Goal: Information Seeking & Learning: Learn about a topic

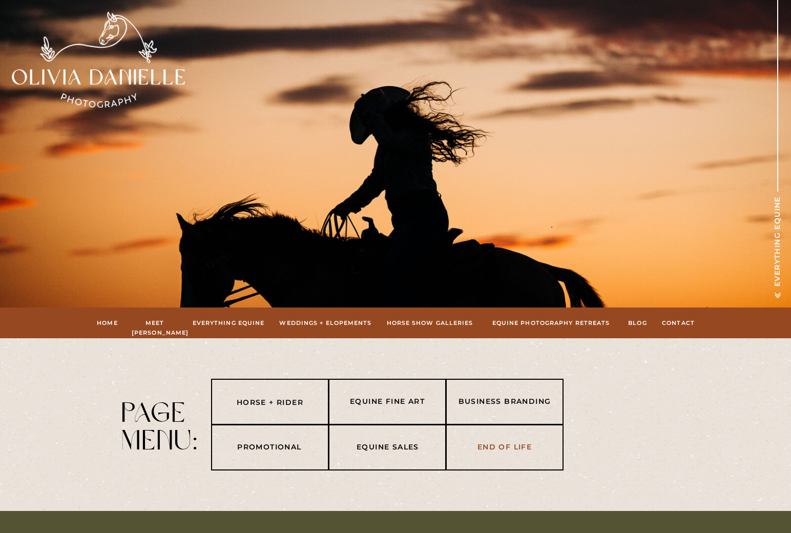
click at [506, 447] on nav "End of life" at bounding box center [504, 447] width 107 height 12
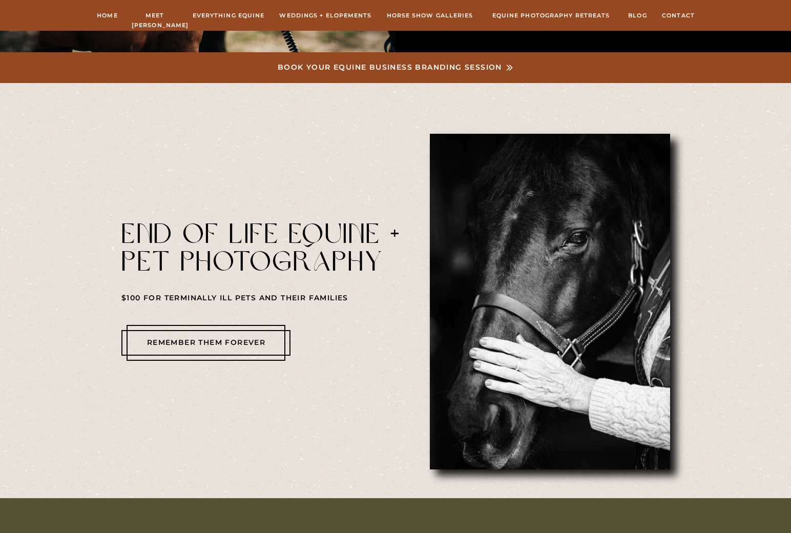
scroll to position [4063, 0]
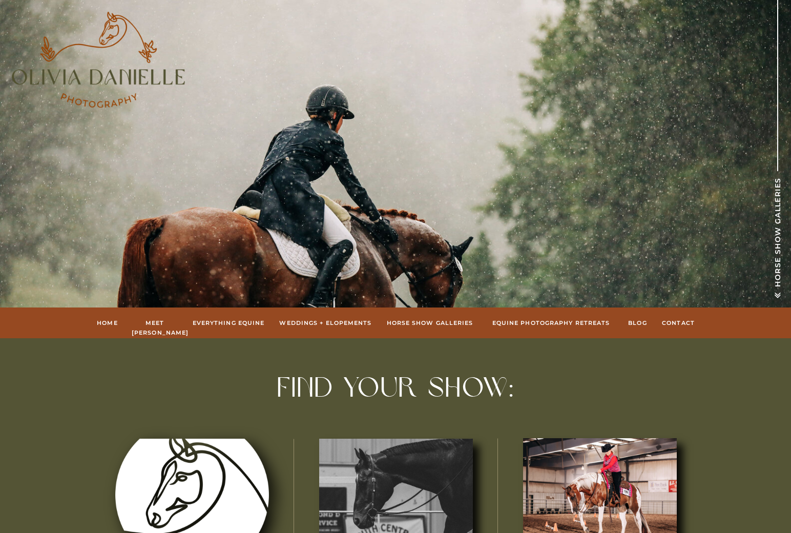
drag, startPoint x: 749, startPoint y: 492, endPoint x: 744, endPoint y: 501, distance: 9.9
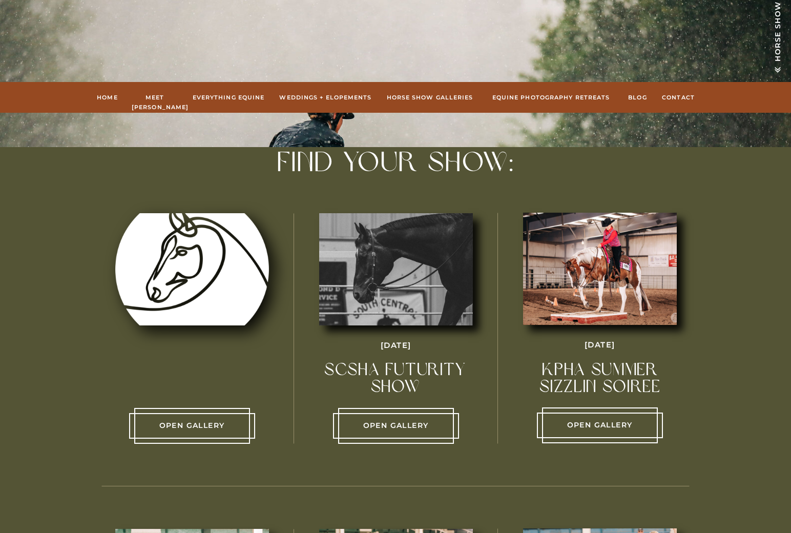
drag, startPoint x: 723, startPoint y: 517, endPoint x: 734, endPoint y: 290, distance: 227.2
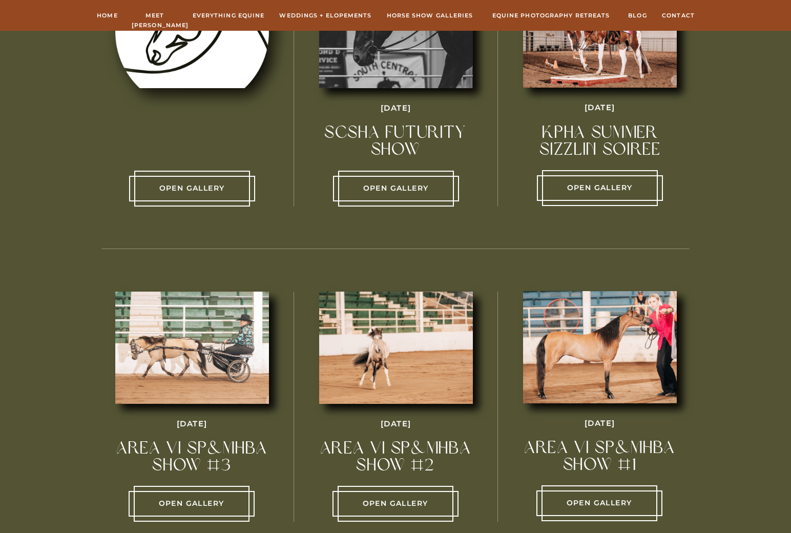
drag, startPoint x: 713, startPoint y: 468, endPoint x: 718, endPoint y: 242, distance: 226.0
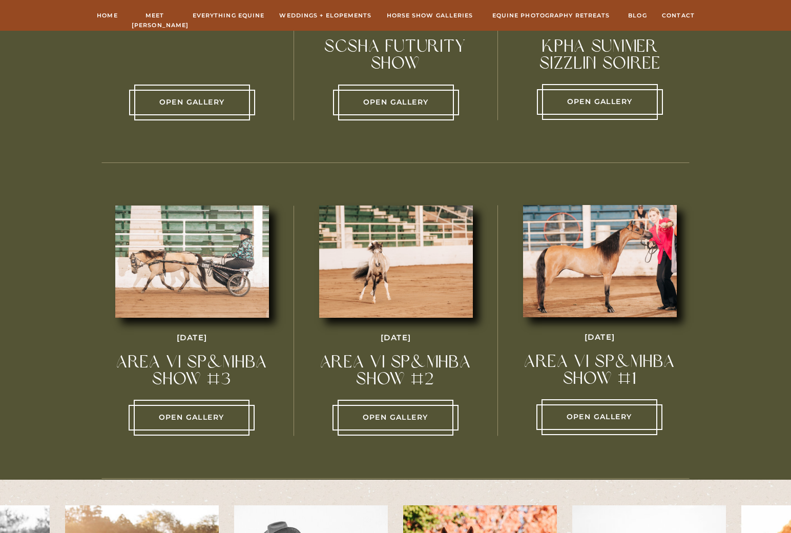
scroll to position [550, 0]
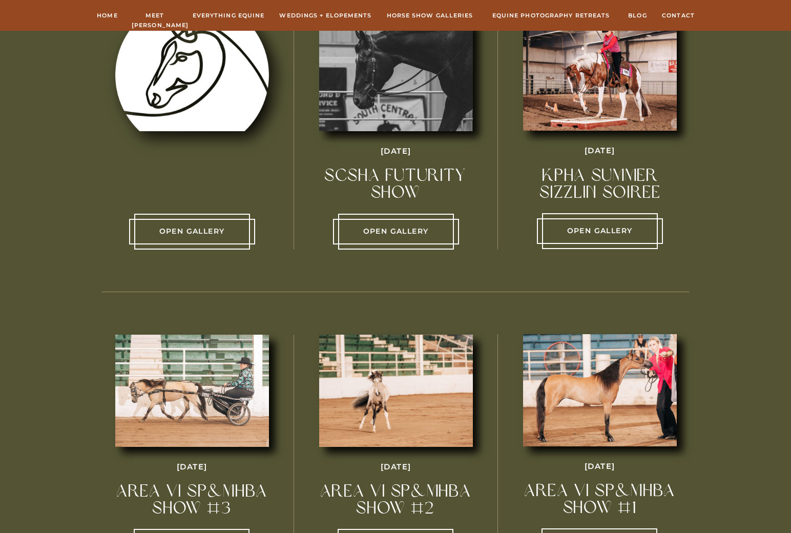
drag, startPoint x: 702, startPoint y: 343, endPoint x: 635, endPoint y: 445, distance: 121.8
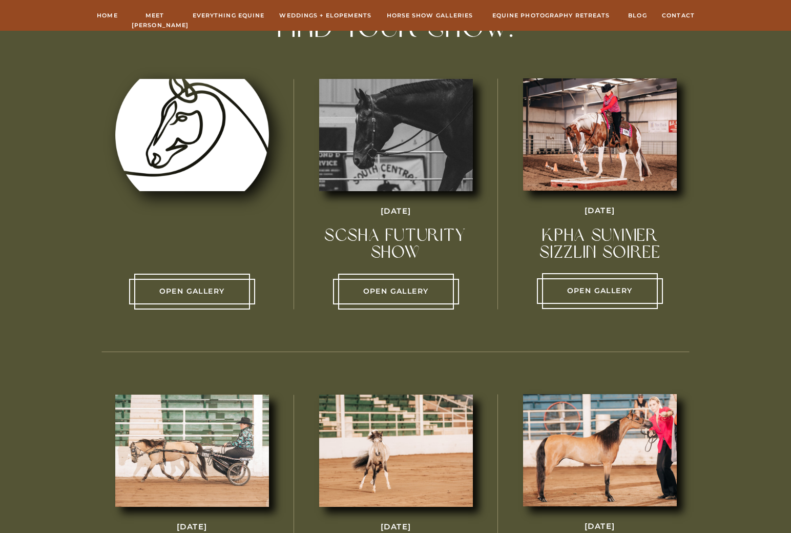
scroll to position [359, 0]
click at [605, 294] on p "Open Gallery" at bounding box center [599, 291] width 115 height 12
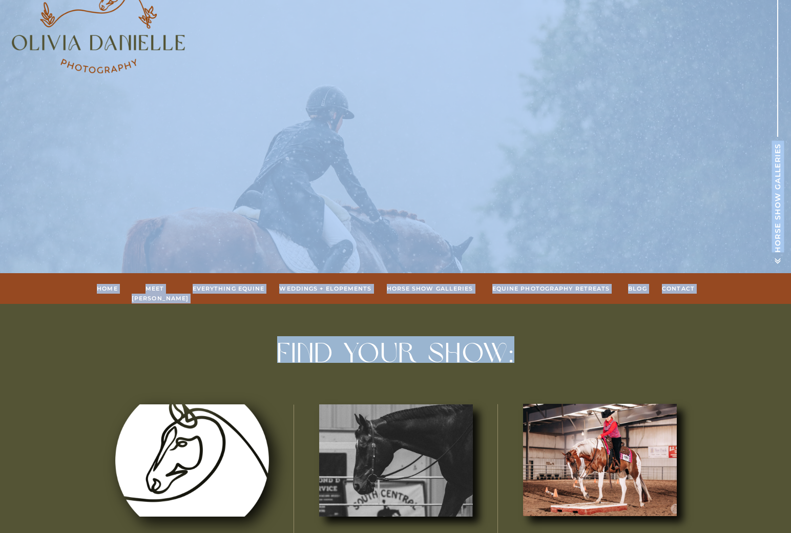
scroll to position [0, 0]
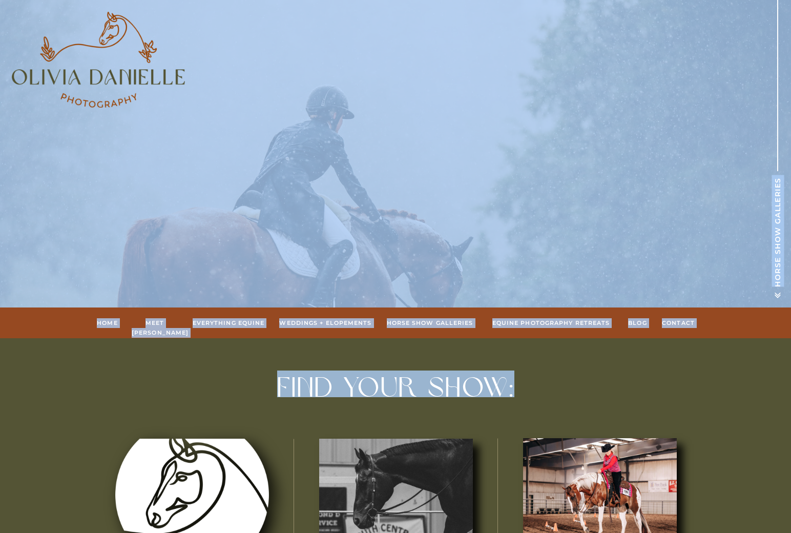
drag, startPoint x: 730, startPoint y: 124, endPoint x: 730, endPoint y: -57, distance: 181.9
click at [133, 79] on div at bounding box center [98, 60] width 173 height 96
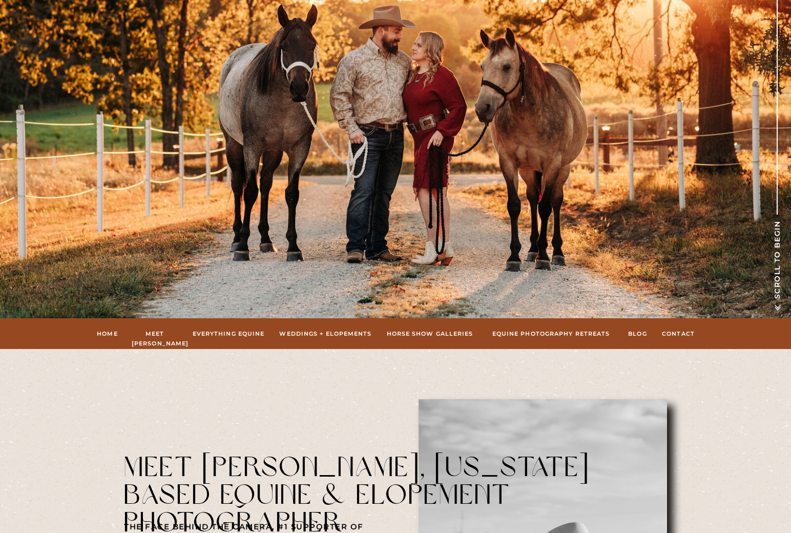
drag, startPoint x: 658, startPoint y: 340, endPoint x: 646, endPoint y: 49, distance: 291.2
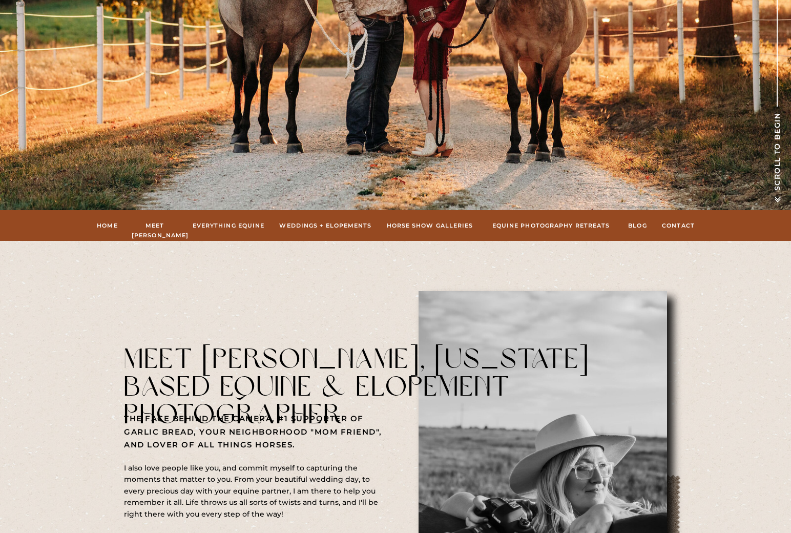
scroll to position [329, 0]
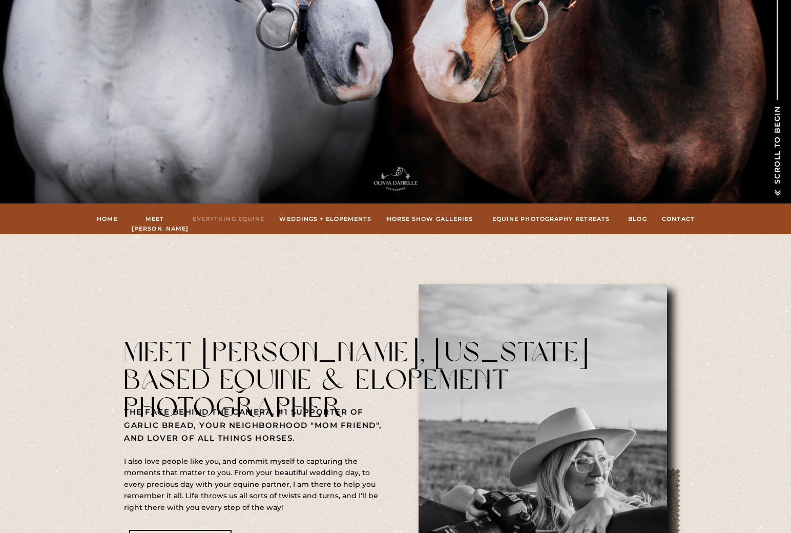
click at [220, 218] on nav "Everything Equine" at bounding box center [228, 218] width 75 height 9
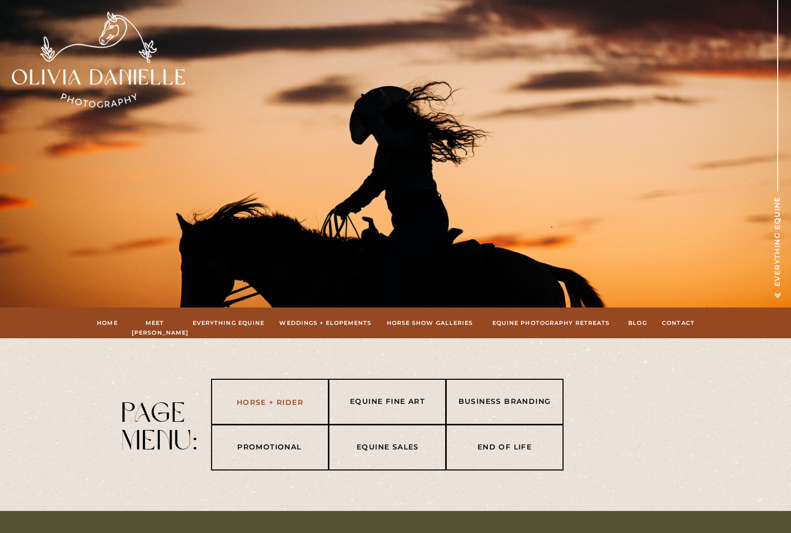
click at [284, 406] on nav "Horse + Rider" at bounding box center [270, 403] width 107 height 12
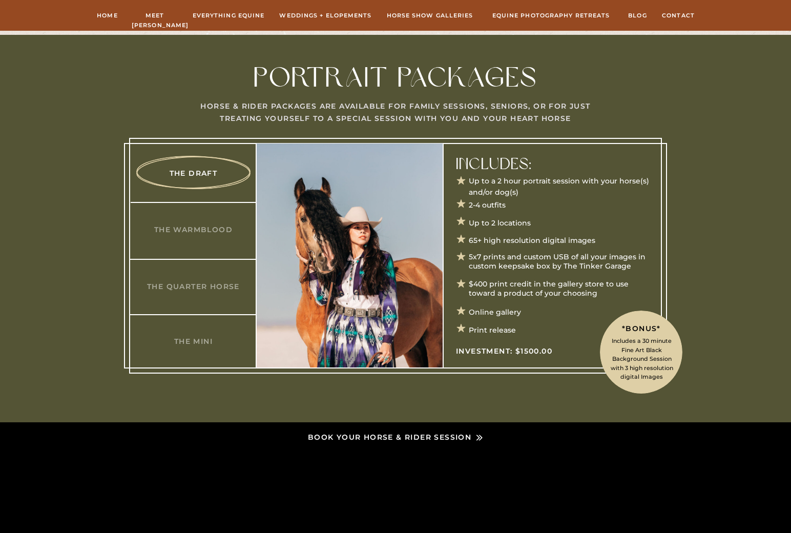
scroll to position [480, 0]
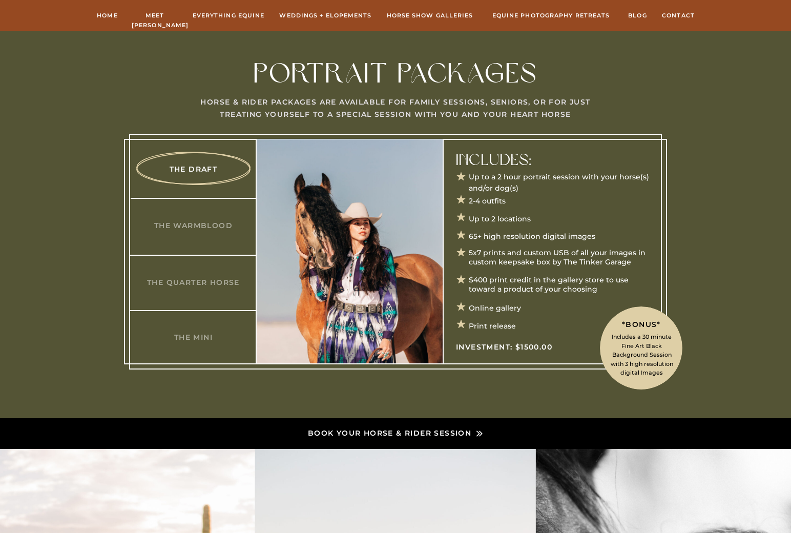
click at [227, 215] on div at bounding box center [395, 252] width 533 height 236
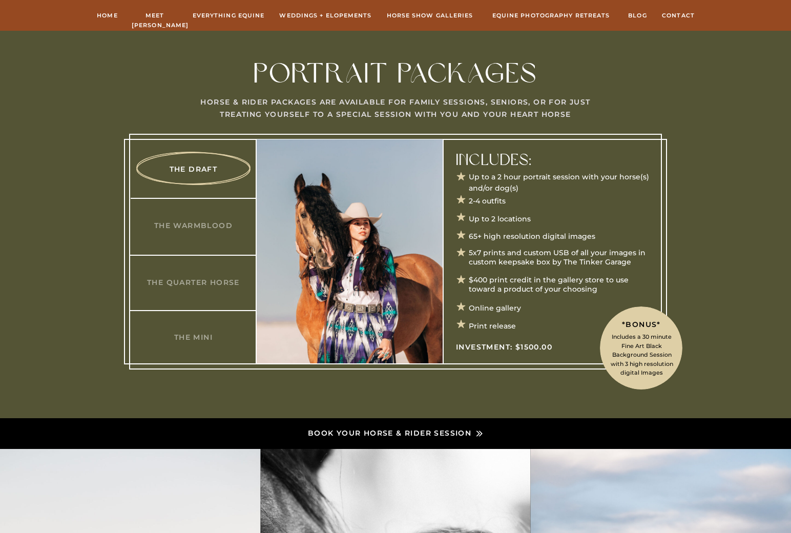
click at [220, 232] on div at bounding box center [395, 252] width 533 height 236
click at [209, 292] on div at bounding box center [395, 252] width 533 height 236
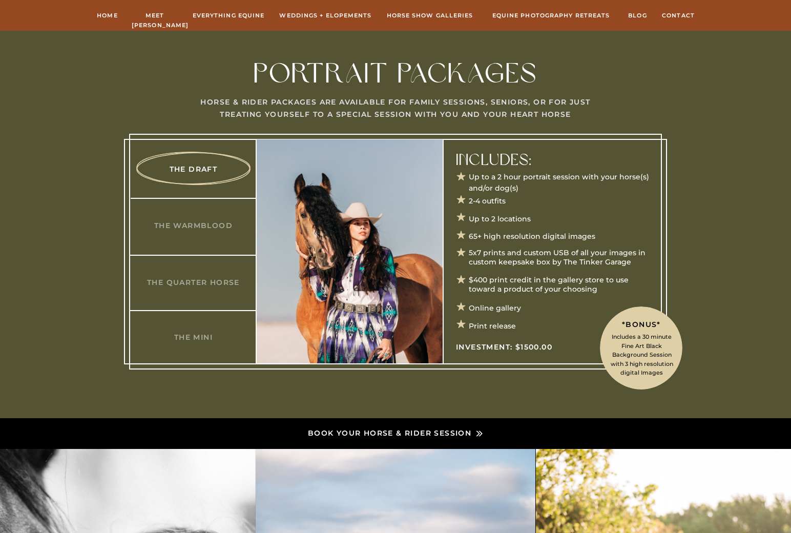
click at [210, 289] on div at bounding box center [395, 252] width 533 height 236
click at [211, 282] on h3 "The Quarter Horse" at bounding box center [193, 282] width 99 height 11
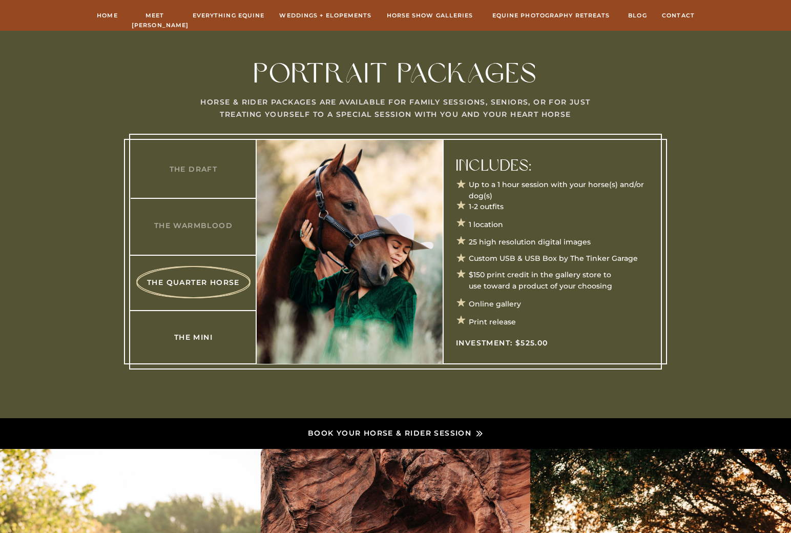
drag, startPoint x: 211, startPoint y: 339, endPoint x: 208, endPoint y: 334, distance: 5.3
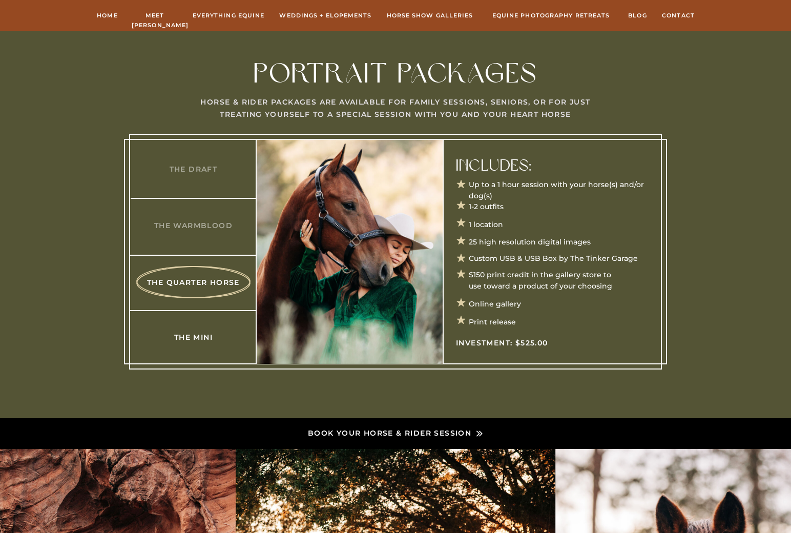
click at [202, 339] on h3 "The Mini" at bounding box center [193, 336] width 99 height 11
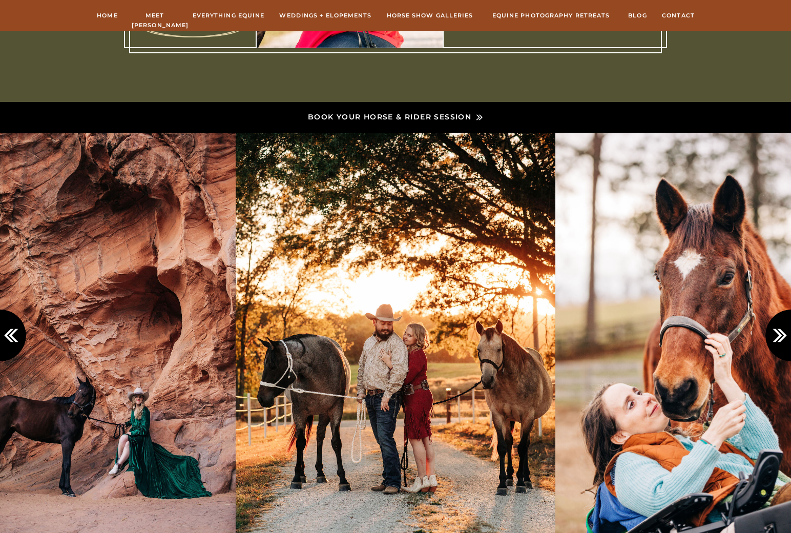
drag, startPoint x: 712, startPoint y: 376, endPoint x: 673, endPoint y: 57, distance: 320.5
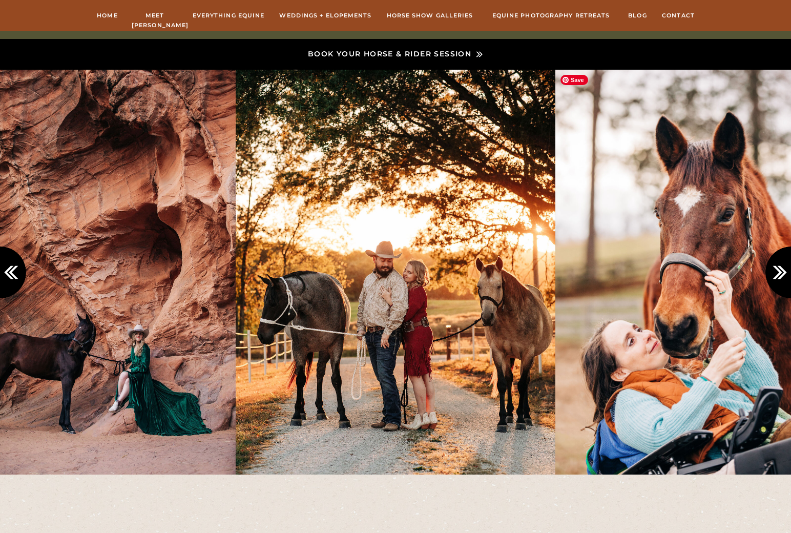
scroll to position [862, 0]
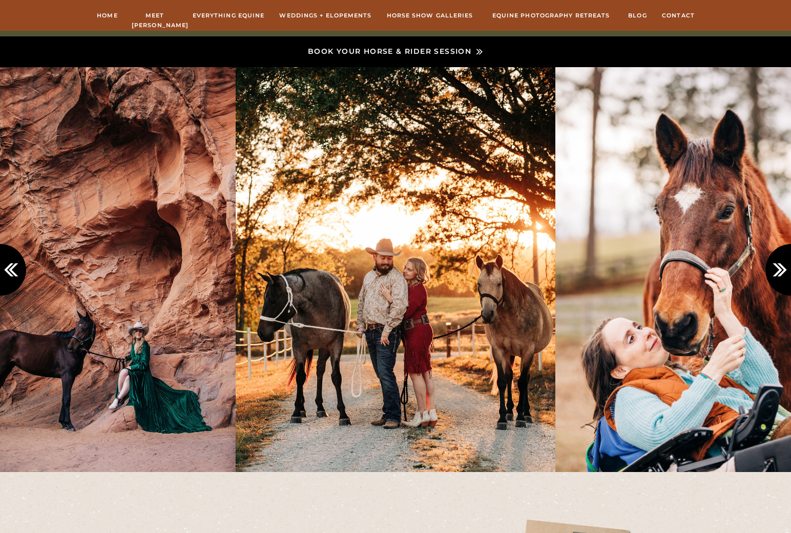
click at [703, 268] on div at bounding box center [395, 269] width 615 height 405
click at [777, 268] on icon at bounding box center [782, 269] width 17 height 17
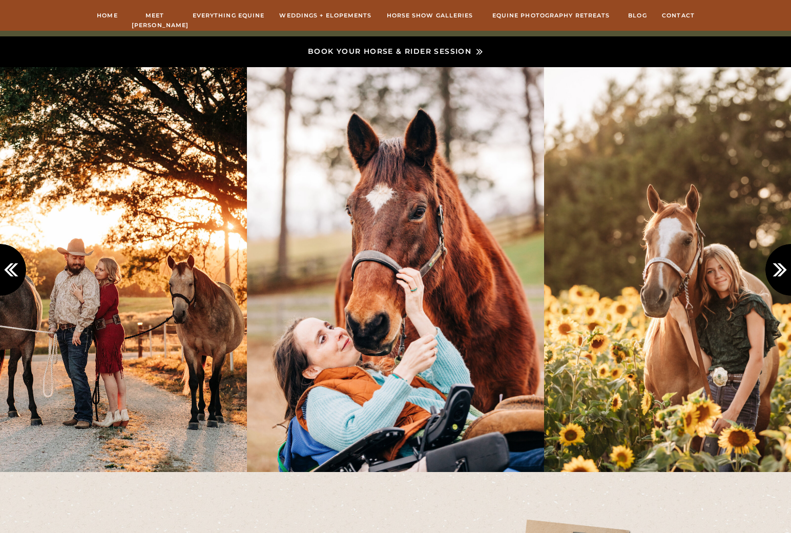
click at [778, 271] on icon at bounding box center [782, 269] width 17 height 17
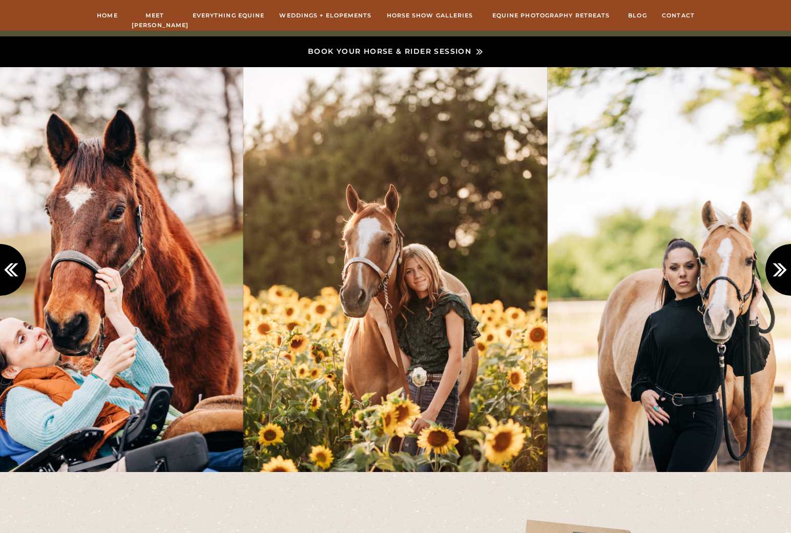
click at [779, 271] on icon at bounding box center [782, 269] width 17 height 17
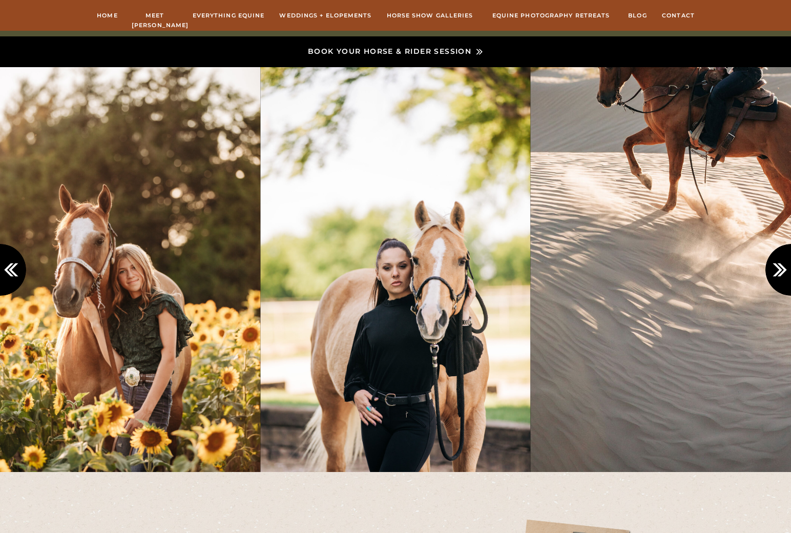
click at [779, 271] on icon at bounding box center [782, 269] width 17 height 17
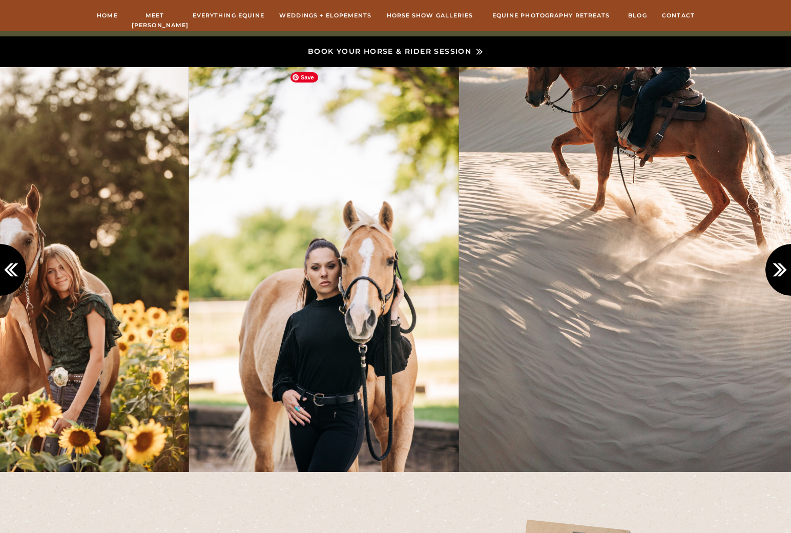
click at [632, 323] on img at bounding box center [650, 269] width 383 height 405
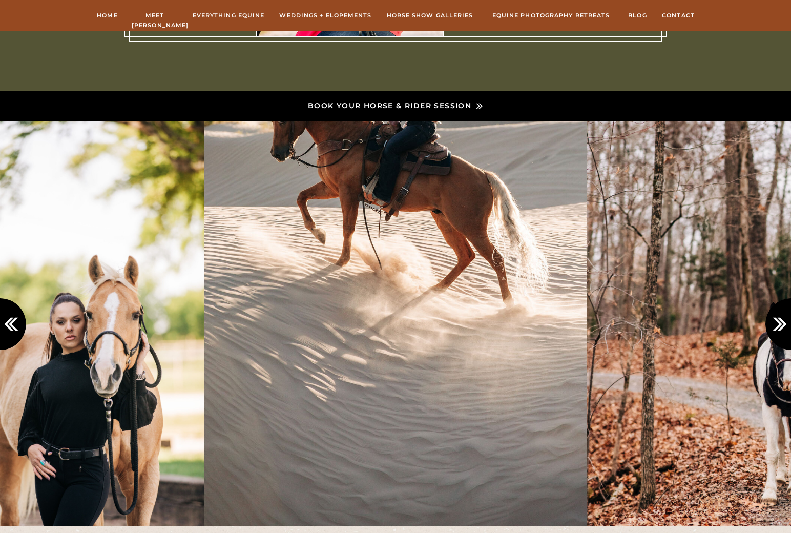
scroll to position [806, 0]
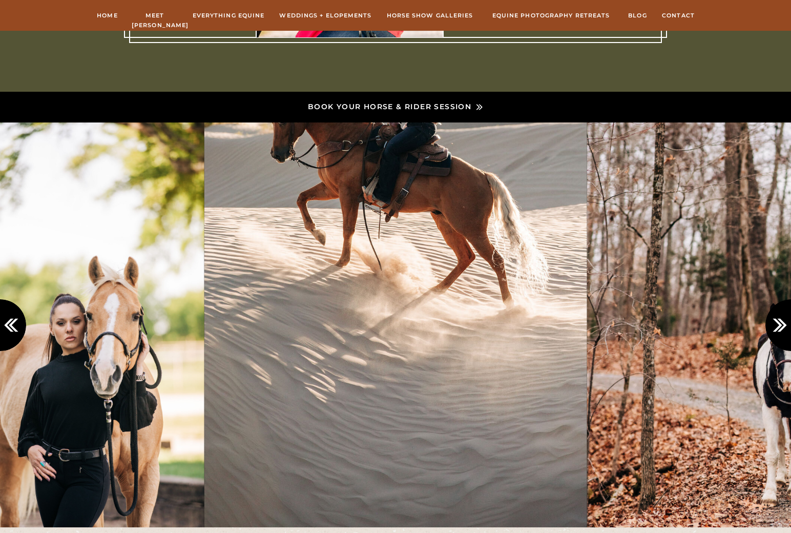
drag, startPoint x: 593, startPoint y: 490, endPoint x: 594, endPoint y: 545, distance: 55.3
click at [777, 332] on icon at bounding box center [782, 325] width 17 height 17
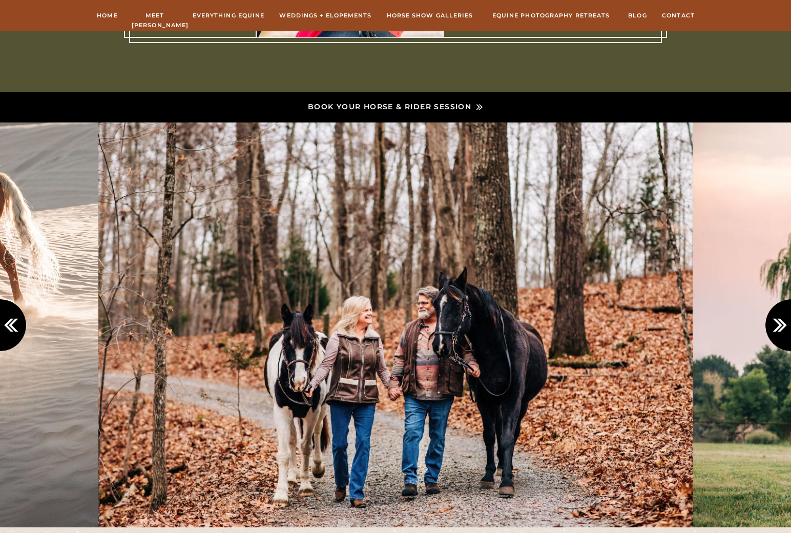
click at [778, 329] on icon at bounding box center [782, 325] width 17 height 17
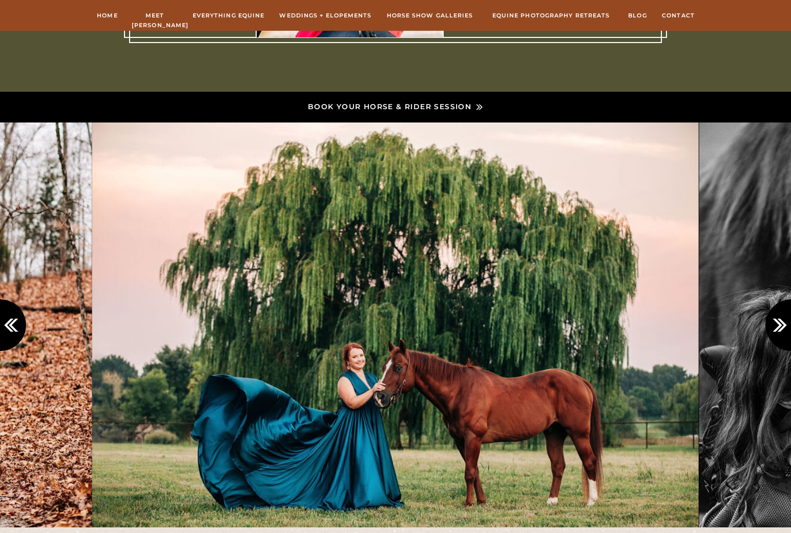
click at [781, 327] on polygon at bounding box center [781, 325] width 9 height 13
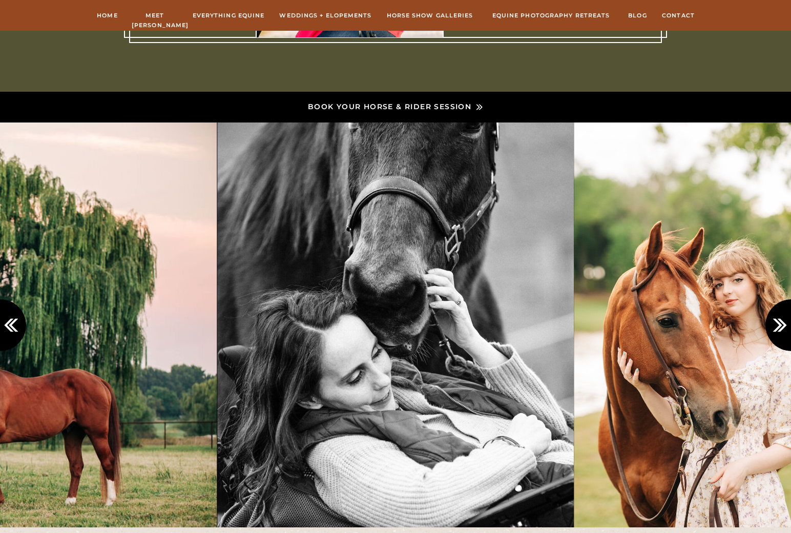
click at [782, 327] on polygon at bounding box center [781, 325] width 9 height 13
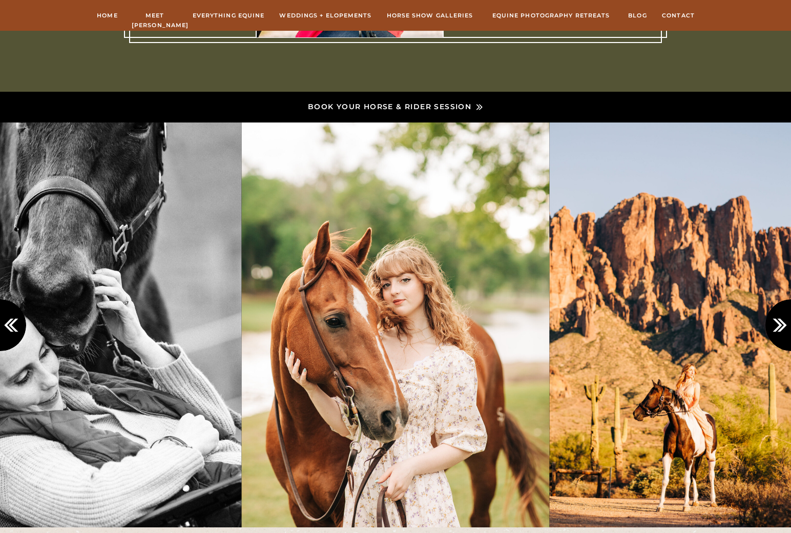
click at [783, 327] on polygon at bounding box center [781, 325] width 9 height 13
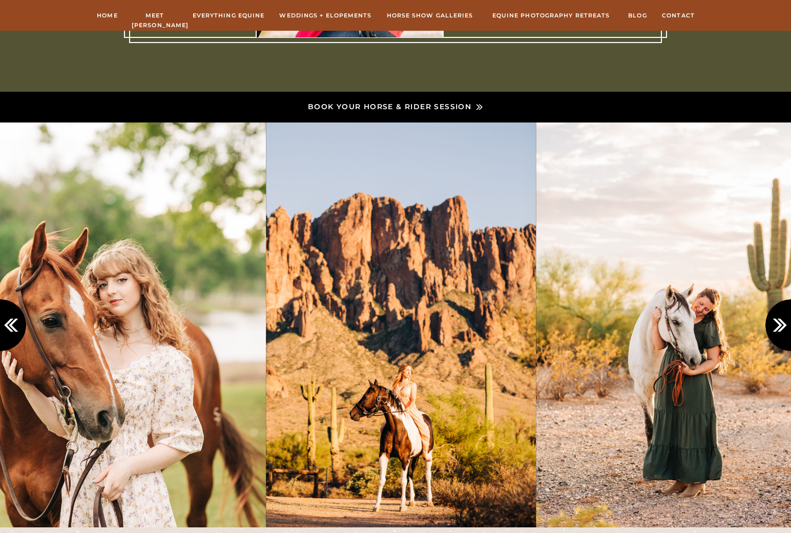
click at [784, 326] on polygon at bounding box center [781, 325] width 9 height 13
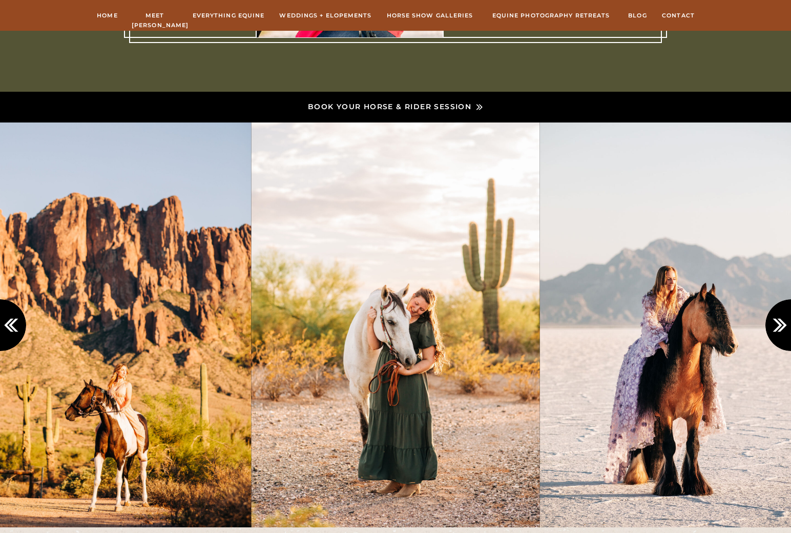
click at [784, 327] on icon at bounding box center [782, 325] width 17 height 17
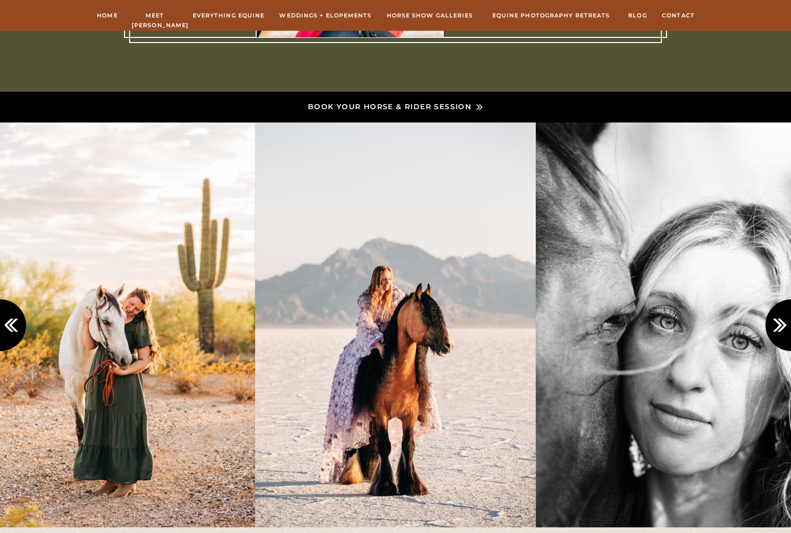
click at [782, 326] on polygon at bounding box center [781, 325] width 9 height 13
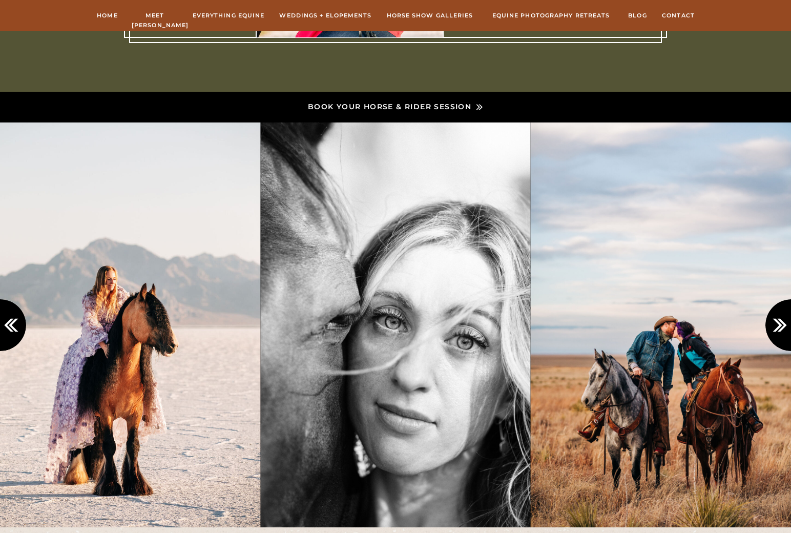
click at [783, 326] on polygon at bounding box center [781, 325] width 9 height 13
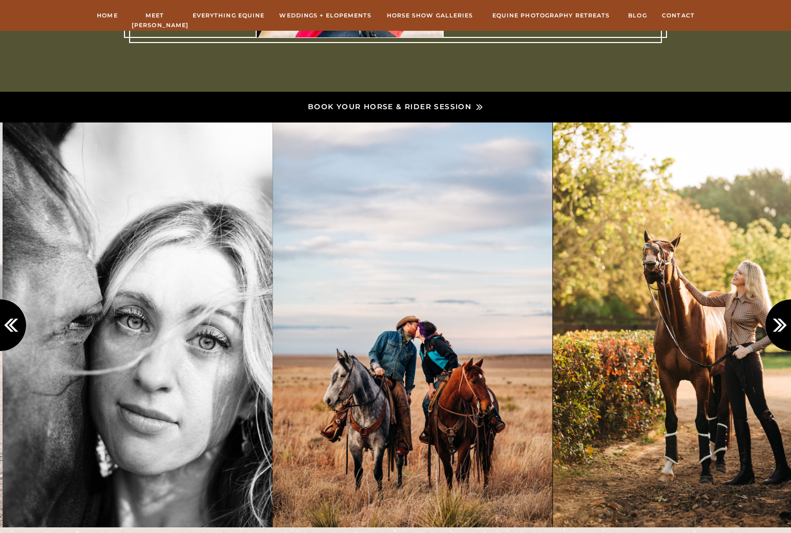
click at [783, 327] on polygon at bounding box center [781, 325] width 9 height 13
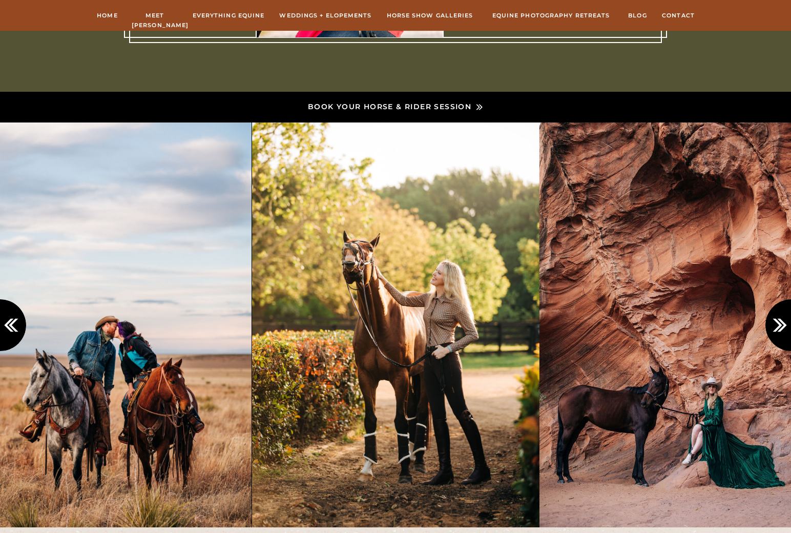
click at [782, 327] on polygon at bounding box center [781, 325] width 9 height 13
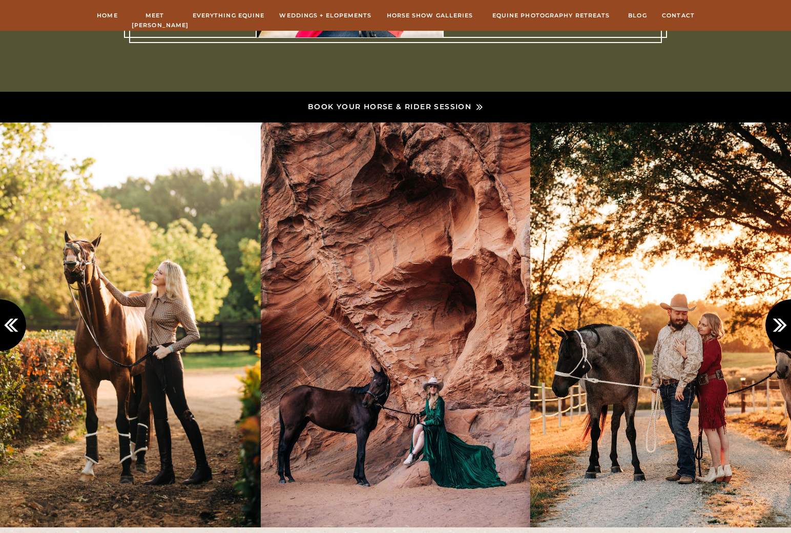
click at [782, 327] on polygon at bounding box center [781, 325] width 9 height 13
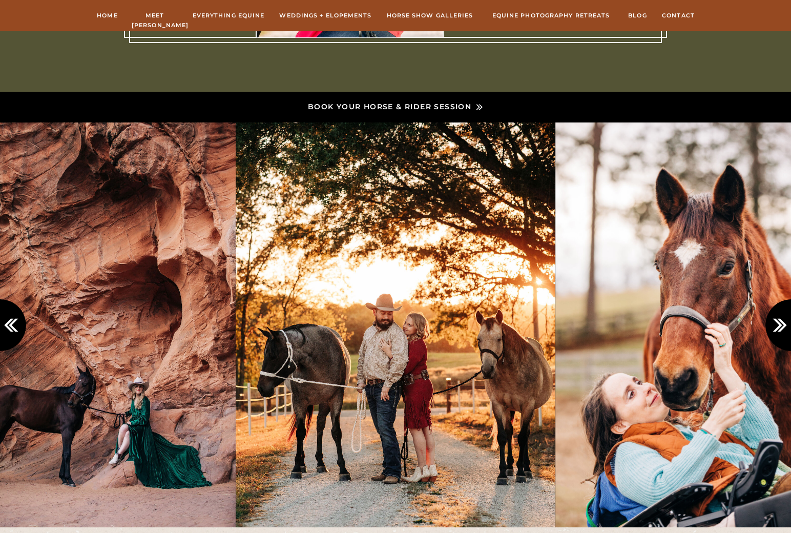
click at [781, 329] on polygon at bounding box center [781, 325] width 9 height 13
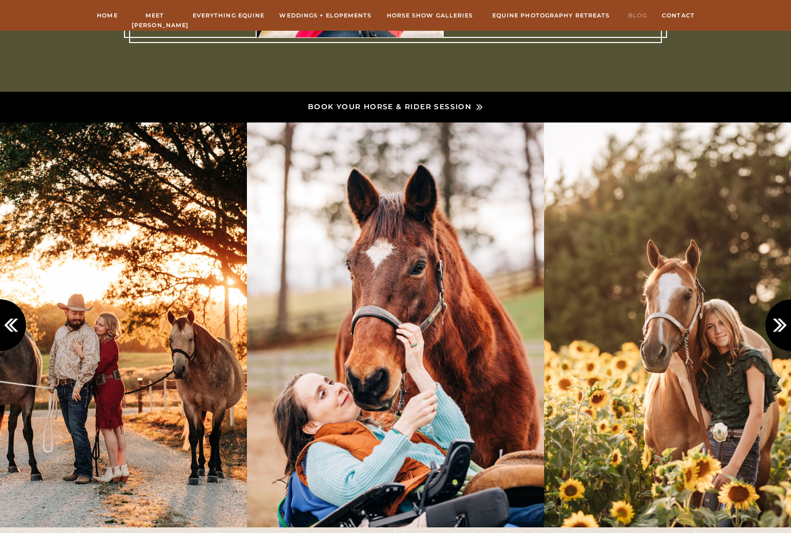
click at [634, 15] on nav "Blog" at bounding box center [637, 15] width 21 height 9
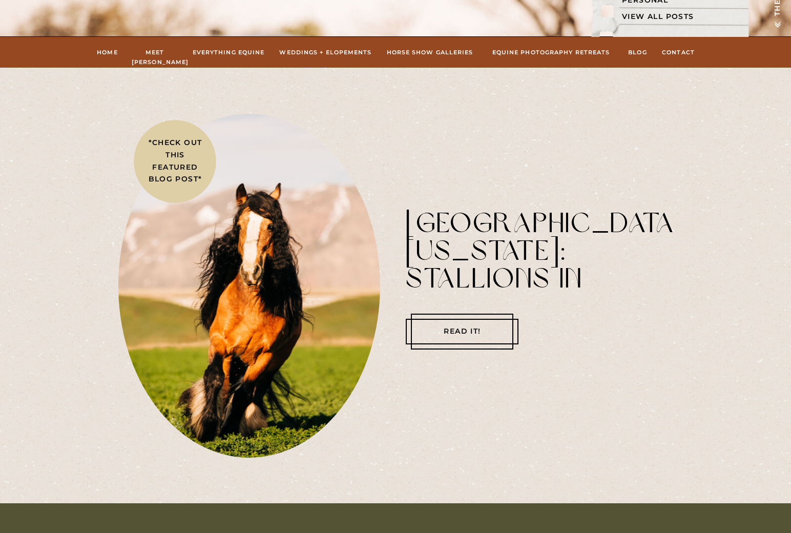
scroll to position [271, 0]
drag, startPoint x: 532, startPoint y: 398, endPoint x: 480, endPoint y: 139, distance: 263.3
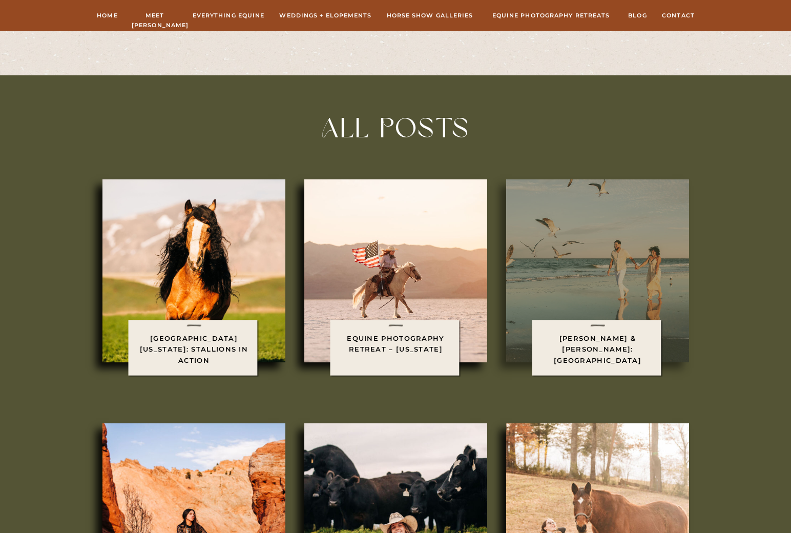
drag, startPoint x: 539, startPoint y: 373, endPoint x: 519, endPoint y: 335, distance: 42.9
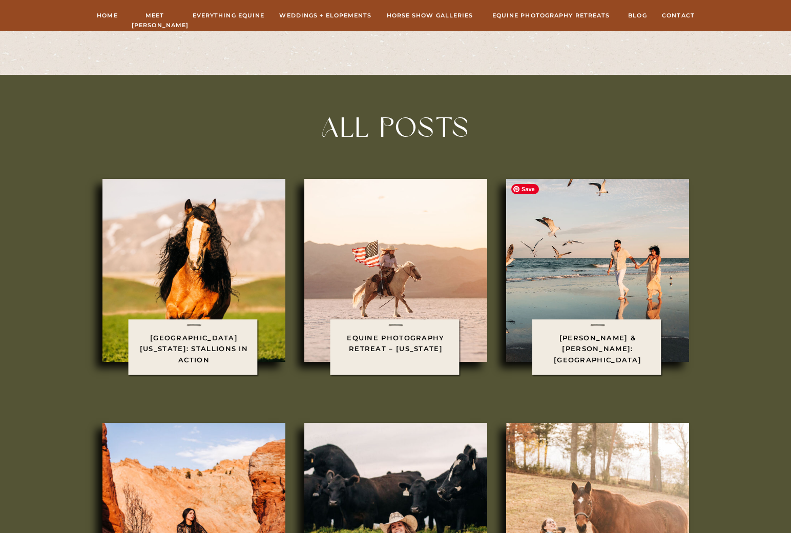
scroll to position [701, 0]
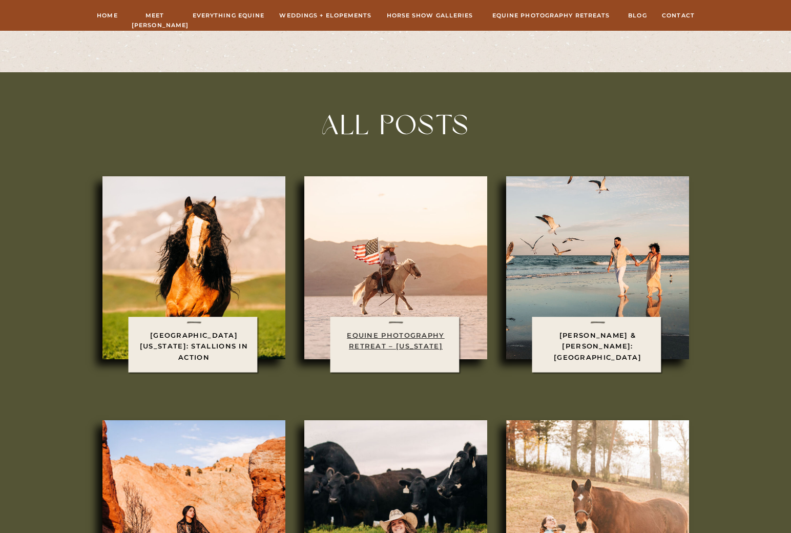
click at [423, 343] on link "Equine Photography Retreat – [US_STATE]" at bounding box center [395, 340] width 97 height 19
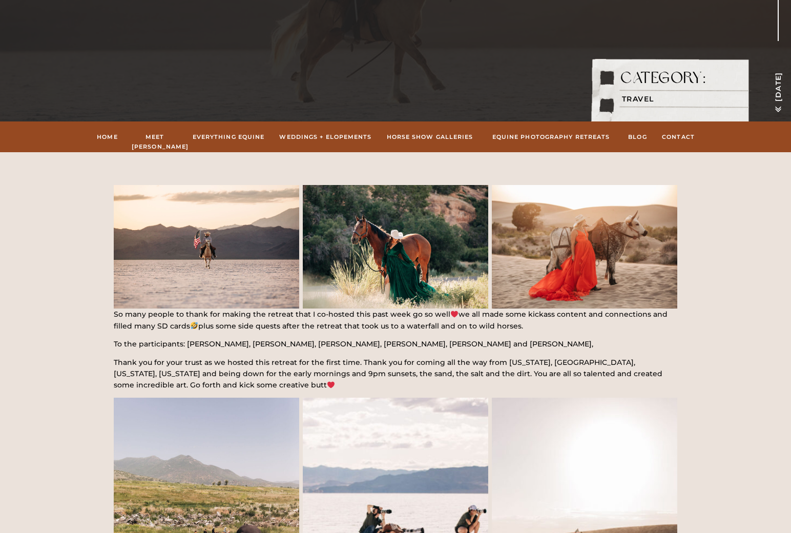
drag, startPoint x: 445, startPoint y: 388, endPoint x: 434, endPoint y: 88, distance: 299.9
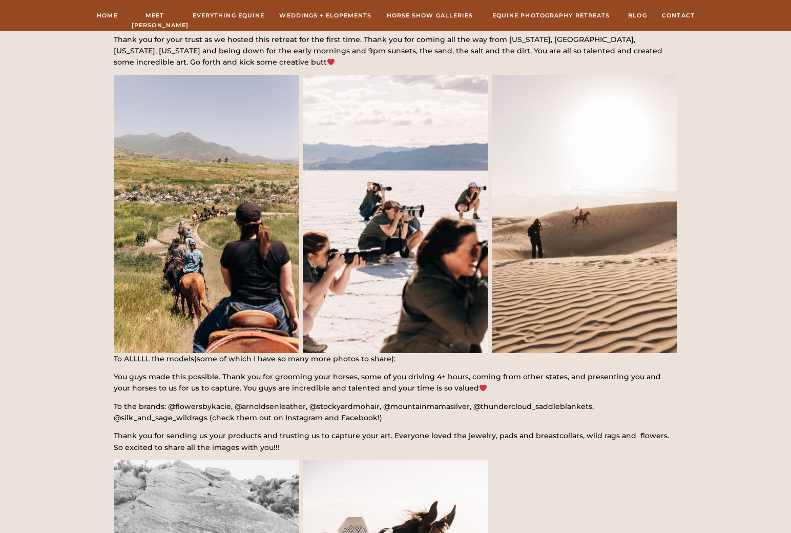
scroll to position [509, 0]
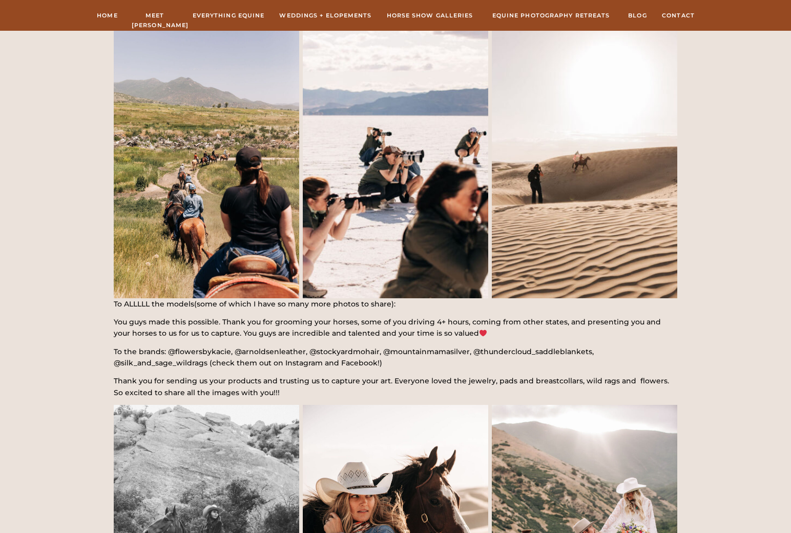
drag, startPoint x: 455, startPoint y: 390, endPoint x: 429, endPoint y: 105, distance: 286.0
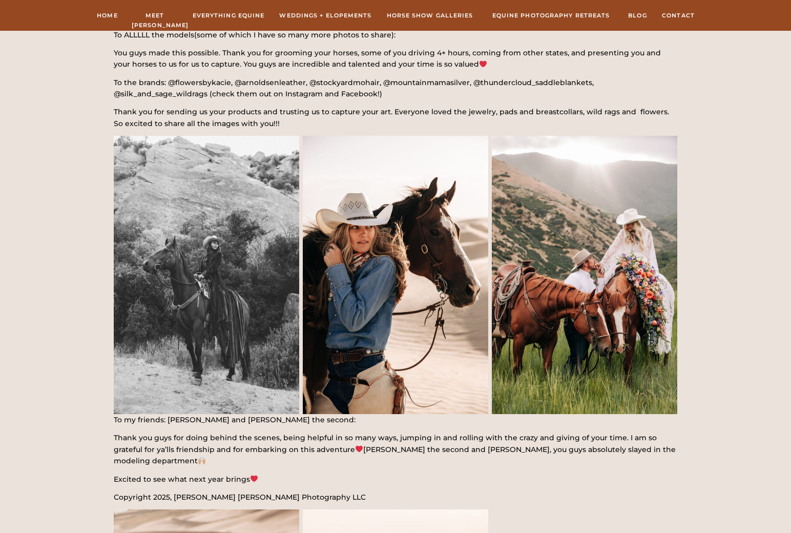
drag, startPoint x: 414, startPoint y: 385, endPoint x: 392, endPoint y: 211, distance: 175.1
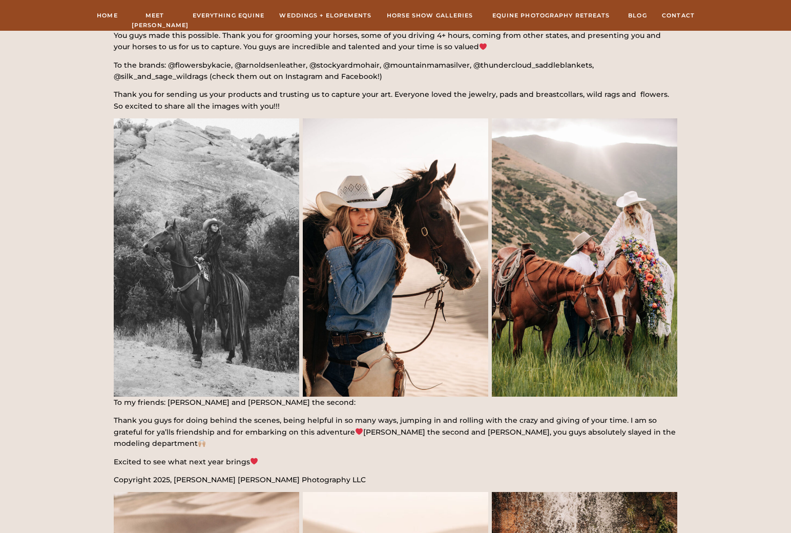
scroll to position [850, 0]
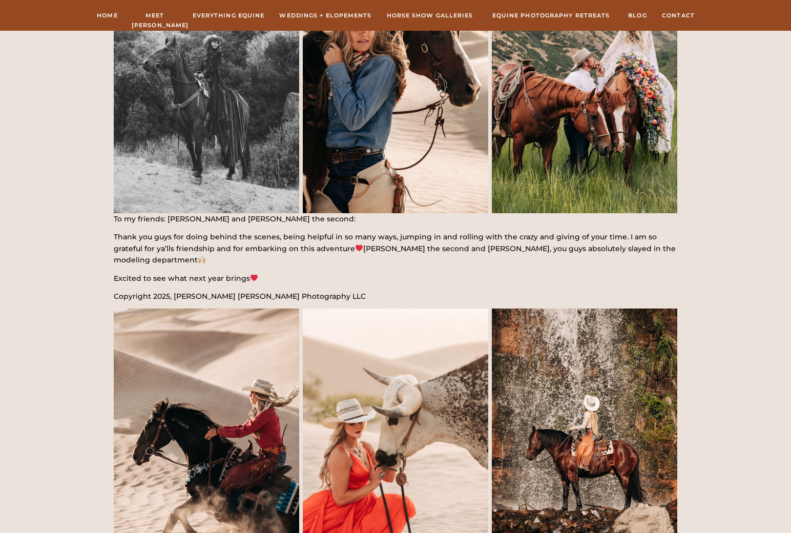
drag, startPoint x: 421, startPoint y: 399, endPoint x: 412, endPoint y: 174, distance: 225.1
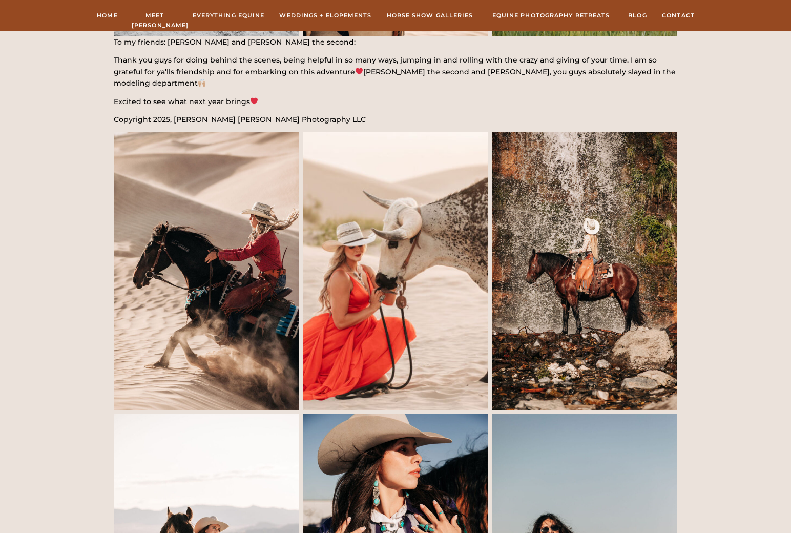
scroll to position [1211, 0]
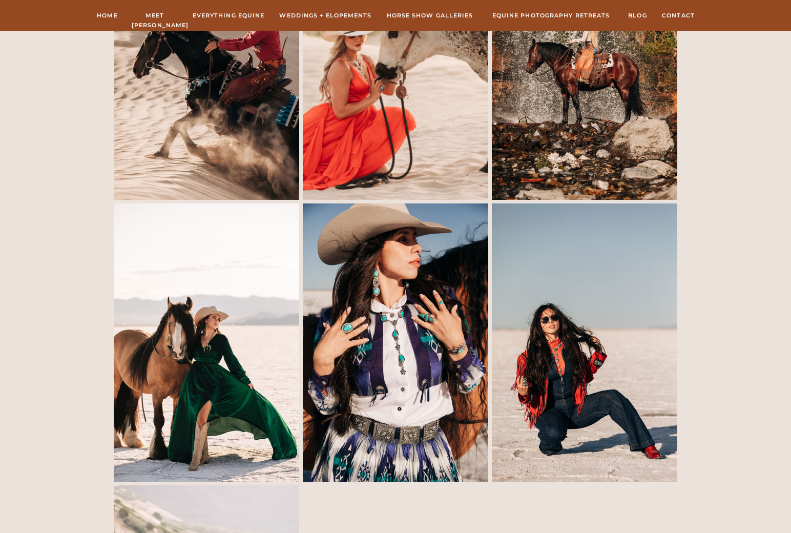
drag, startPoint x: 424, startPoint y: 377, endPoint x: 458, endPoint y: 60, distance: 319.0
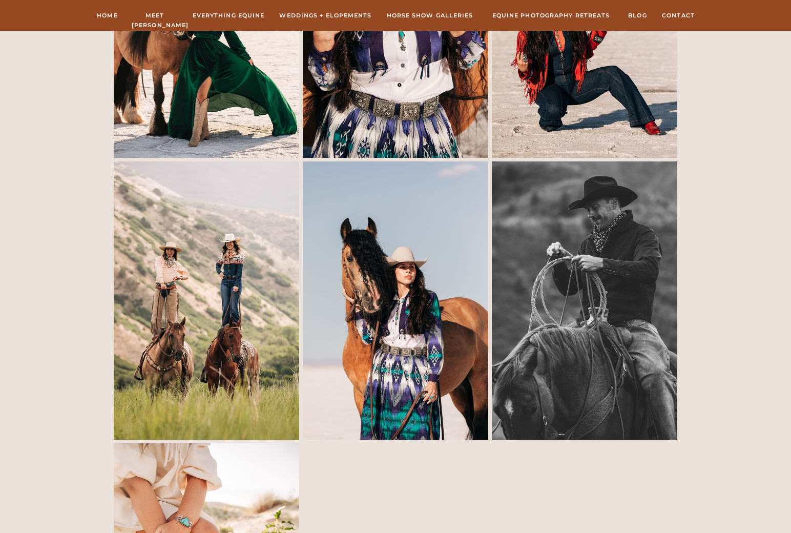
drag, startPoint x: 440, startPoint y: 373, endPoint x: 427, endPoint y: 139, distance: 234.0
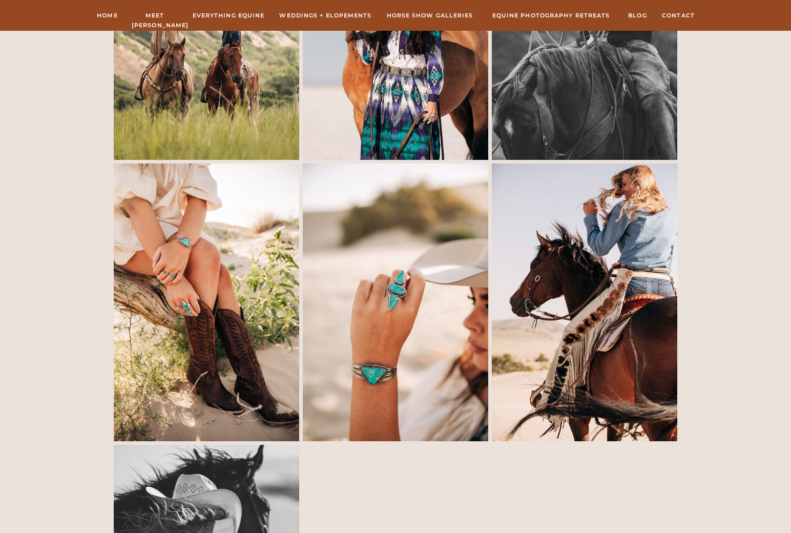
drag, startPoint x: 433, startPoint y: 384, endPoint x: 458, endPoint y: 119, distance: 265.5
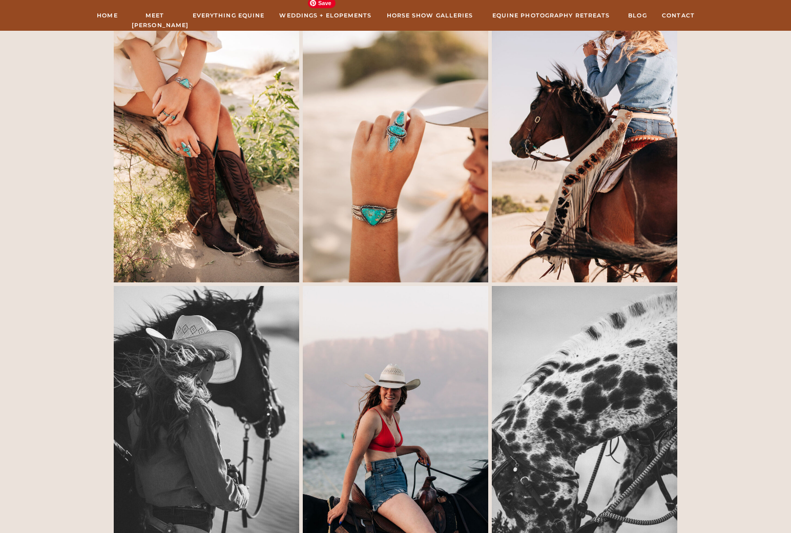
drag, startPoint x: 442, startPoint y: 344, endPoint x: 453, endPoint y: 129, distance: 215.5
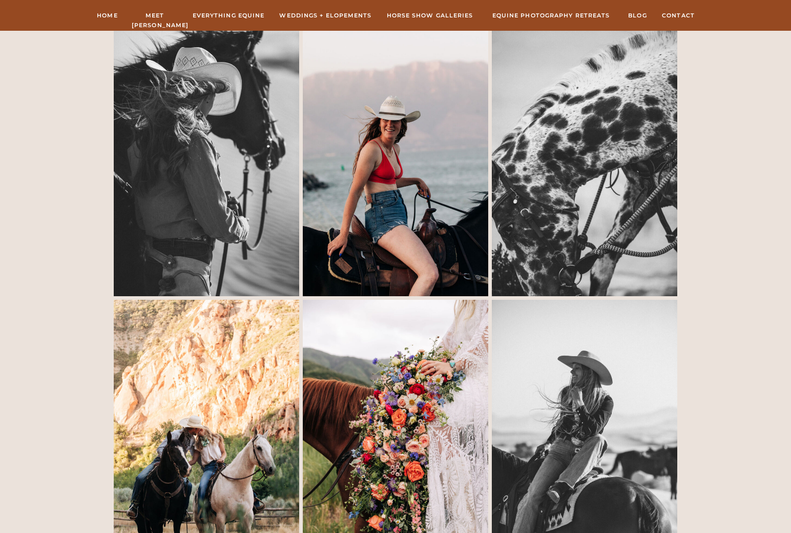
drag, startPoint x: 447, startPoint y: 339, endPoint x: 521, endPoint y: 111, distance: 239.1
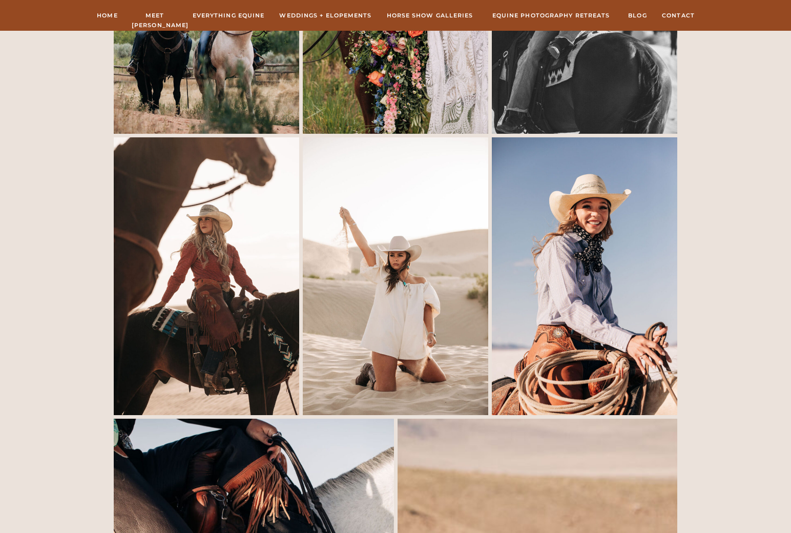
drag, startPoint x: 486, startPoint y: 331, endPoint x: 632, endPoint y: 37, distance: 328.3
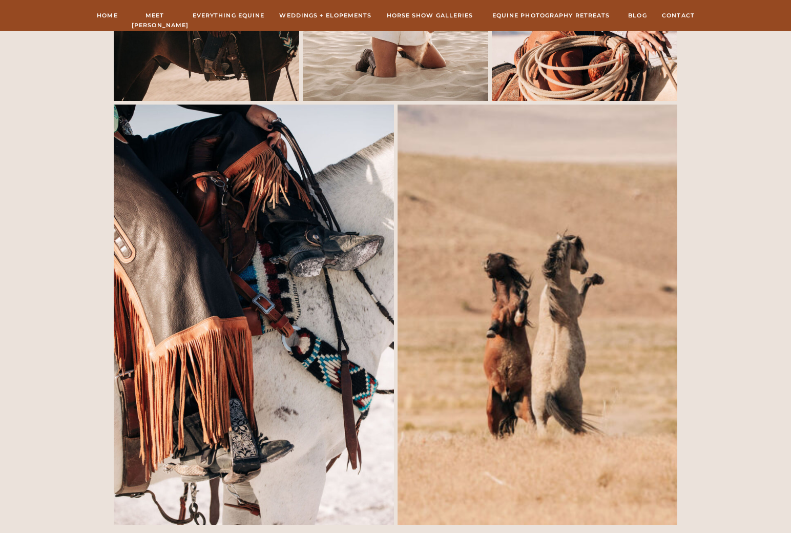
drag, startPoint x: 531, startPoint y: 339, endPoint x: 535, endPoint y: 175, distance: 164.0
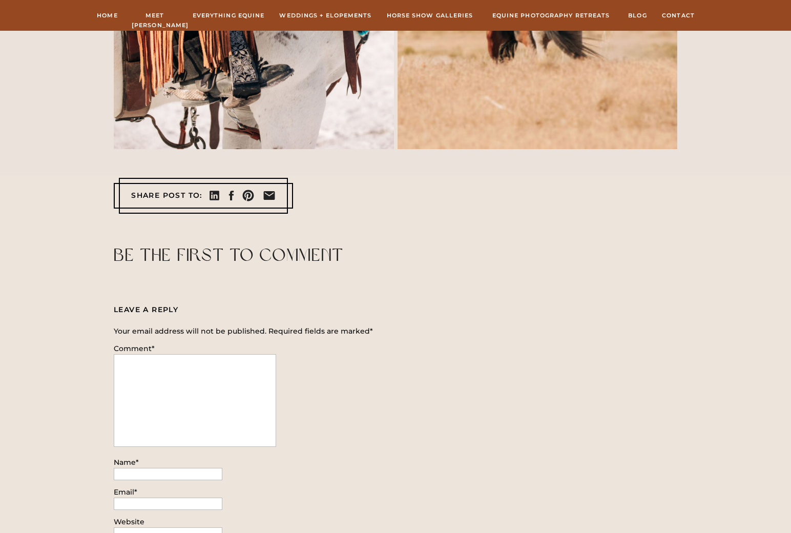
drag, startPoint x: 515, startPoint y: 327, endPoint x: 651, endPoint y: 5, distance: 349.7
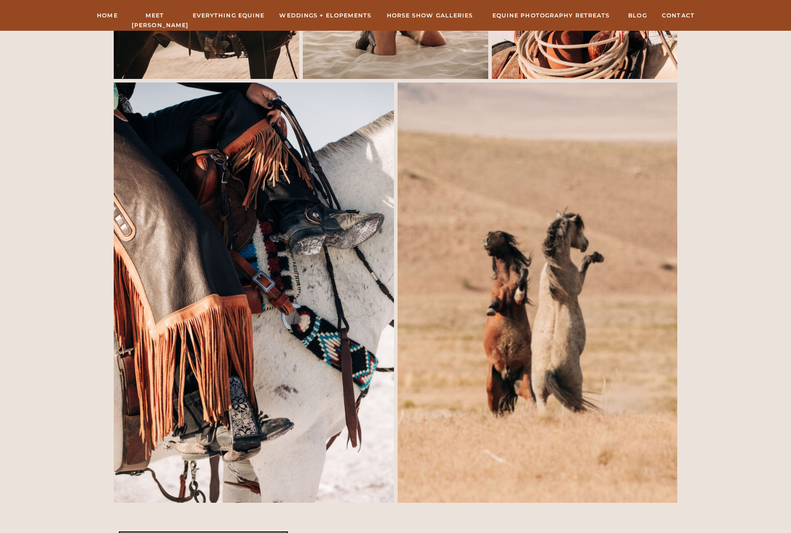
scroll to position [3230, 0]
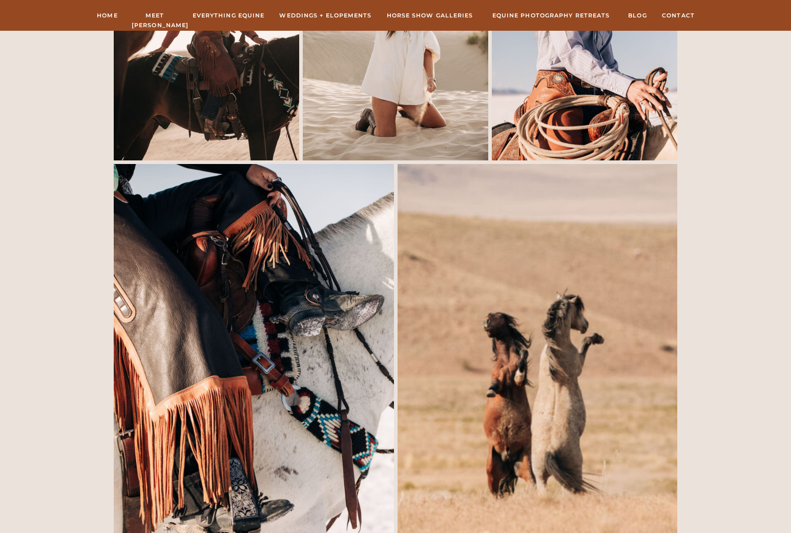
drag, startPoint x: 341, startPoint y: 119, endPoint x: 323, endPoint y: 337, distance: 218.5
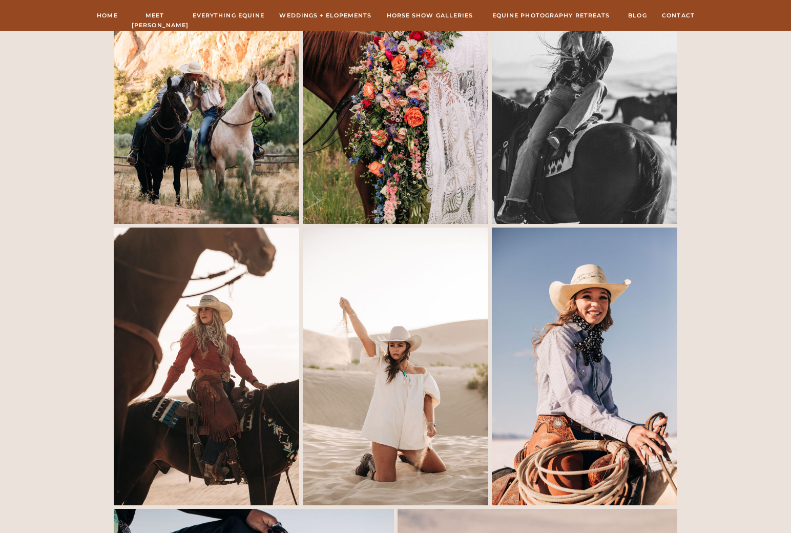
drag, startPoint x: 340, startPoint y: 137, endPoint x: 310, endPoint y: 352, distance: 216.6
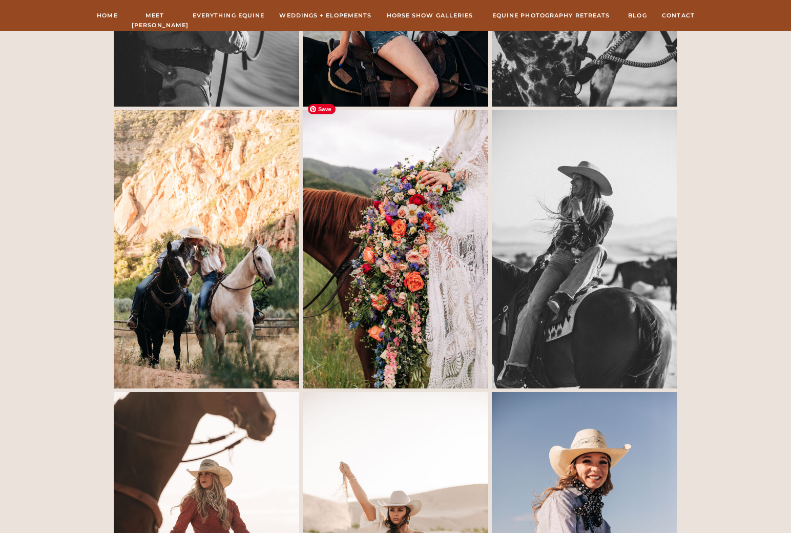
drag, startPoint x: 333, startPoint y: 172, endPoint x: 323, endPoint y: 329, distance: 158.1
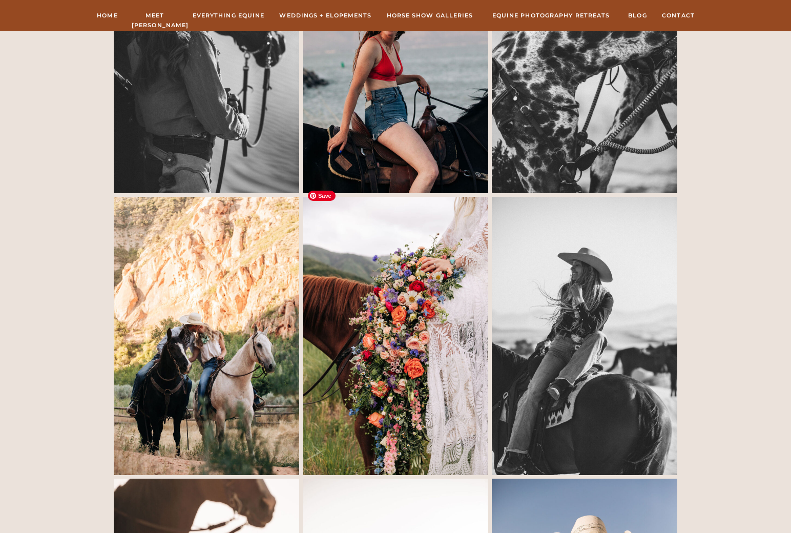
scroll to position [2551, 0]
